Goal: Information Seeking & Learning: Learn about a topic

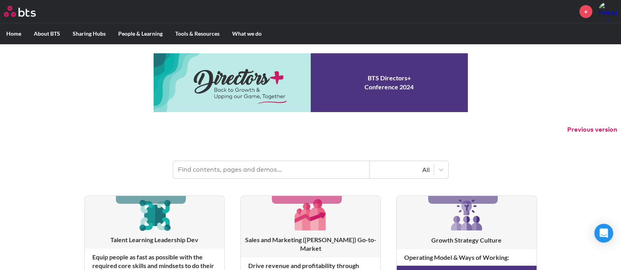
click at [257, 174] on input "text" at bounding box center [271, 169] width 196 height 17
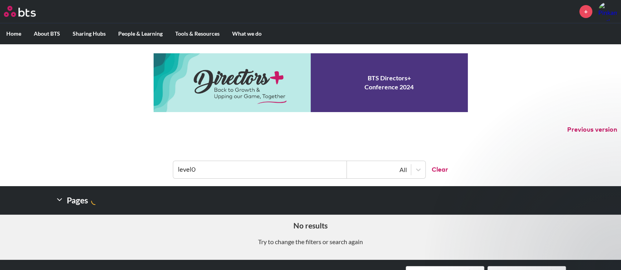
click at [191, 167] on input "level0" at bounding box center [260, 169] width 174 height 17
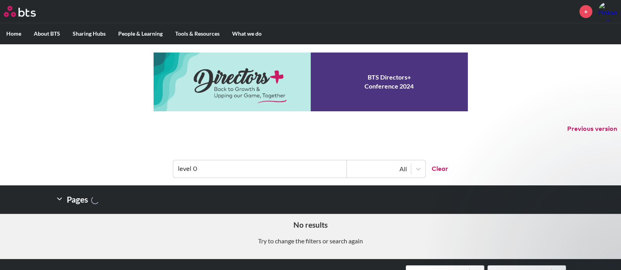
scroll to position [246, 0]
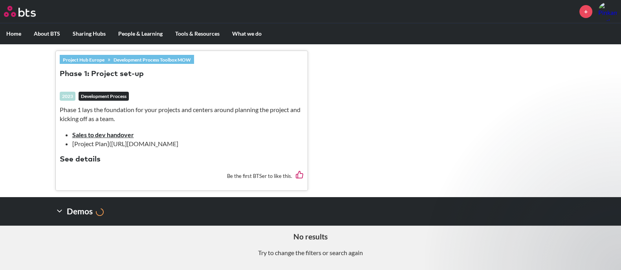
type input "level 0"
click at [61, 209] on icon at bounding box center [59, 211] width 8 height 8
click at [591, 100] on section "Project Hub Europe » Development Process Toolbox MOW Phase 1: Project set-up 20…" at bounding box center [310, 120] width 621 height 153
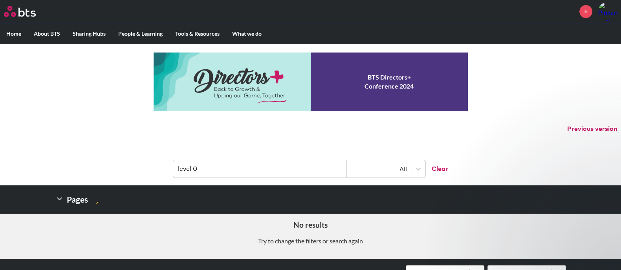
scroll to position [0, 0]
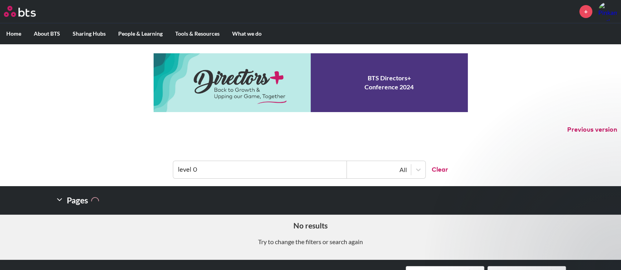
click at [384, 136] on p "Previous version" at bounding box center [310, 130] width 621 height 16
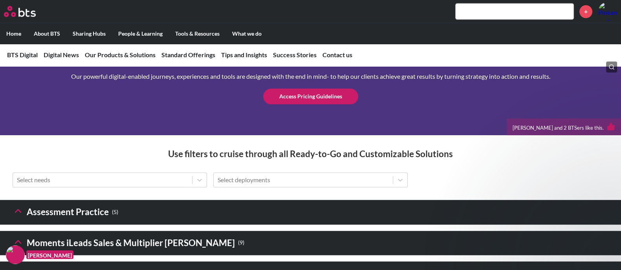
scroll to position [1129, 0]
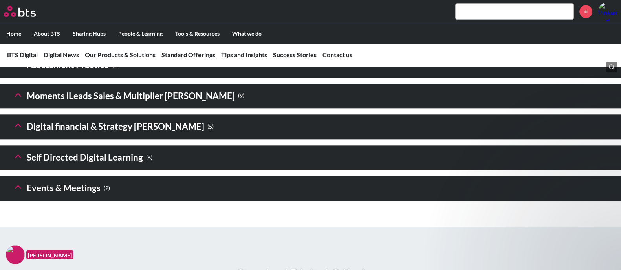
click at [17, 131] on icon at bounding box center [18, 125] width 11 height 11
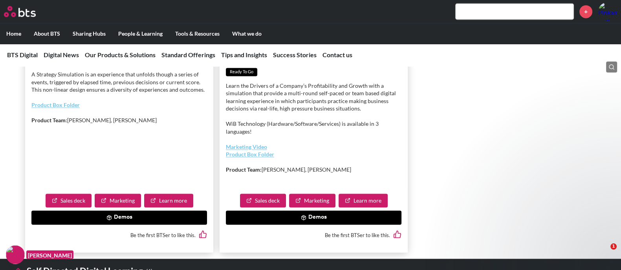
scroll to position [1717, 0]
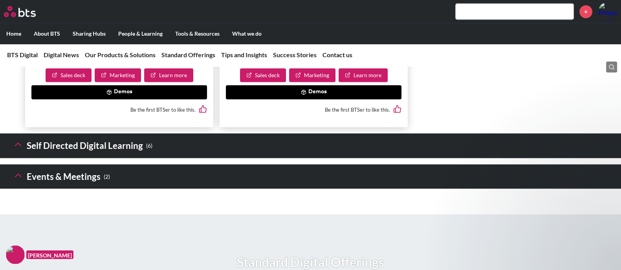
click at [131, 99] on button "Demos" at bounding box center [118, 92] width 175 height 14
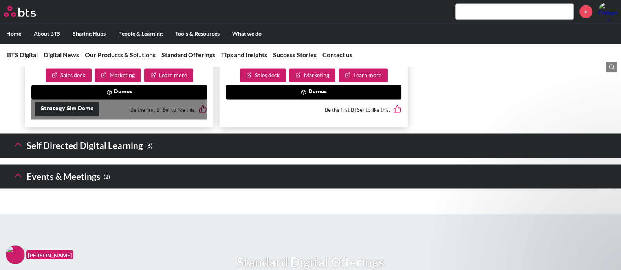
drag, startPoint x: 68, startPoint y: 153, endPoint x: 33, endPoint y: 91, distance: 71.0
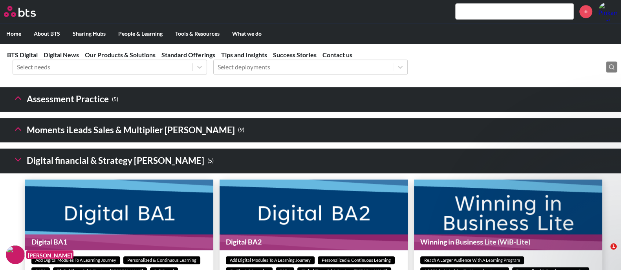
scroll to position [1080, 0]
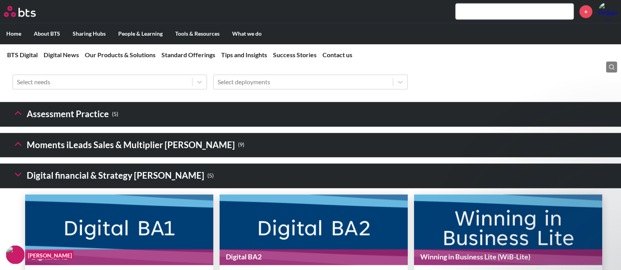
click at [17, 180] on icon at bounding box center [18, 174] width 11 height 11
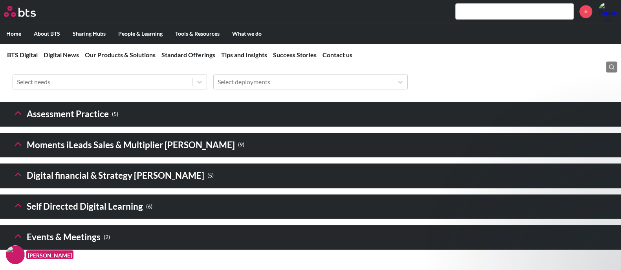
scroll to position [1178, 0]
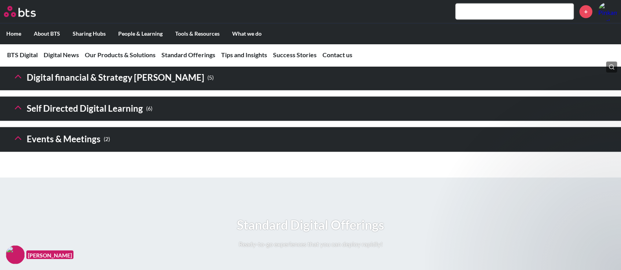
click at [20, 113] on icon at bounding box center [18, 107] width 11 height 11
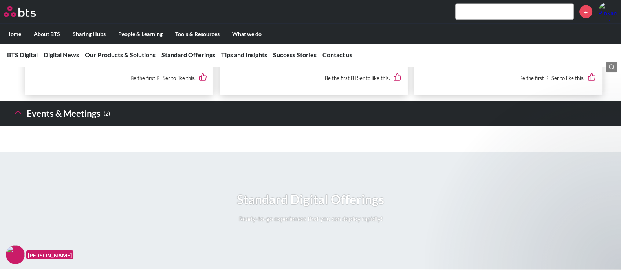
scroll to position [1963, 0]
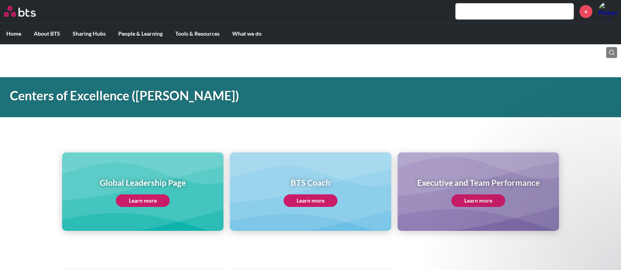
click at [351, 134] on div "Global Leadership Page Learn more BTS Coach Learn more Executive and Team Perfo…" at bounding box center [310, 177] width 621 height 107
